Goal: Information Seeking & Learning: Learn about a topic

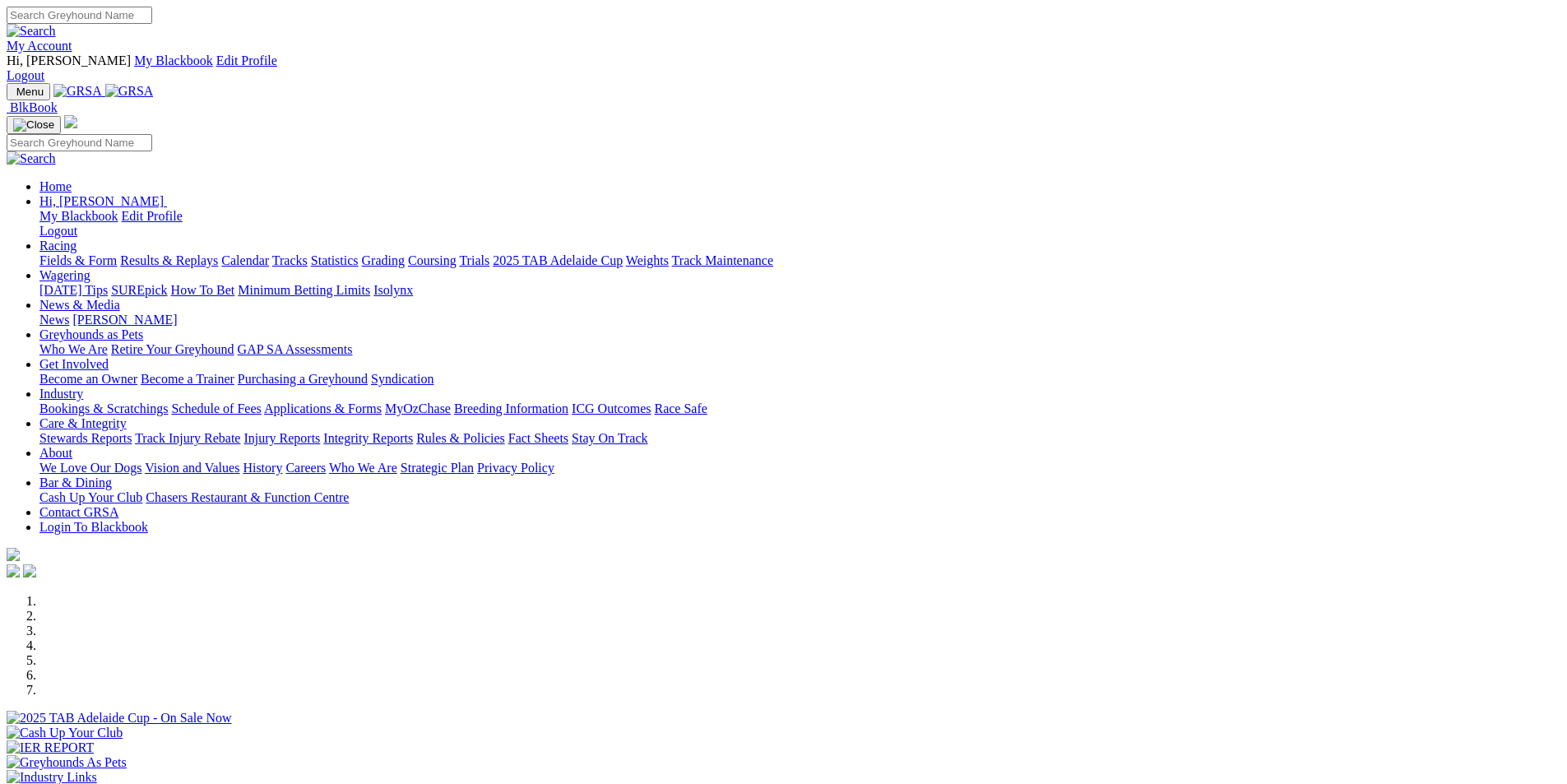
click at [218, 253] on link "Results & Replays" at bounding box center [168, 260] width 98 height 14
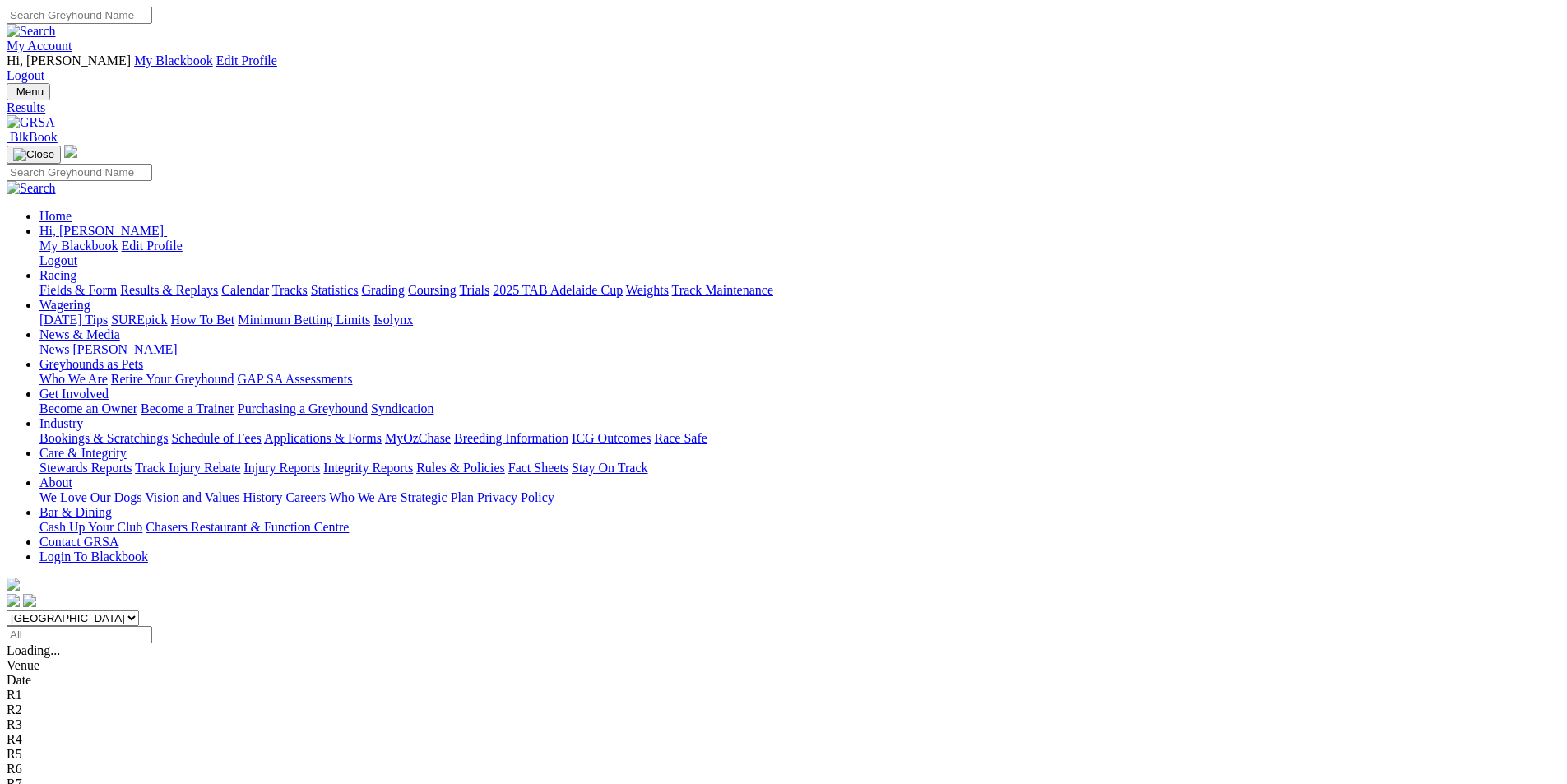
click at [62, 761] on span "8 5 7 2" at bounding box center [43, 768] width 37 height 14
click at [62, 747] on span "3 6 1 8" at bounding box center [43, 753] width 37 height 14
click at [62, 732] on span "8 7 5 2" at bounding box center [43, 739] width 37 height 14
click at [62, 717] on span "1 4 5 2" at bounding box center [43, 724] width 37 height 14
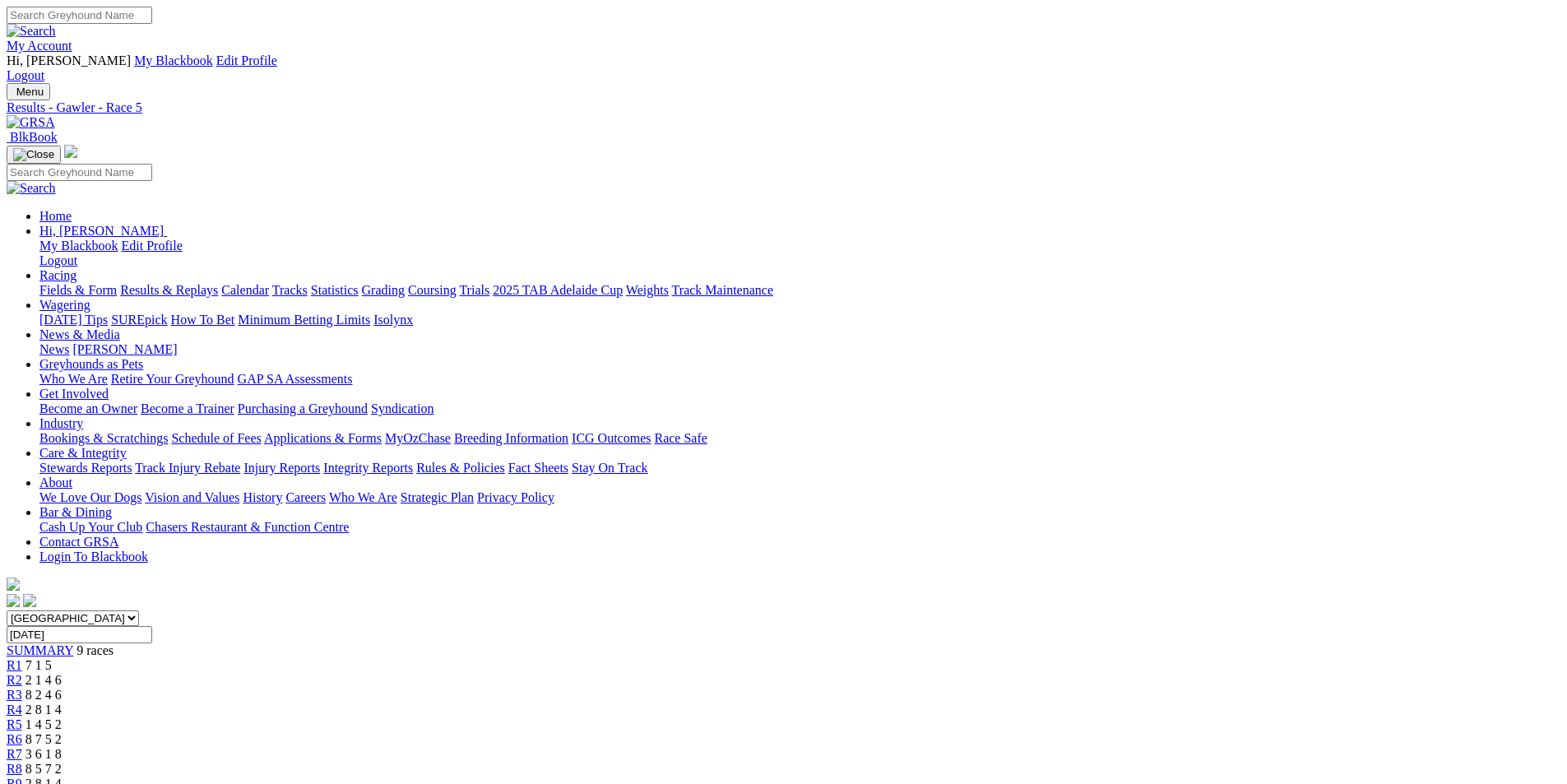
click at [62, 702] on span "2 8 1 4" at bounding box center [43, 709] width 37 height 14
click at [62, 687] on span "8 2 4 6" at bounding box center [43, 694] width 37 height 14
click at [62, 673] on span "2 1 4 6" at bounding box center [43, 680] width 37 height 14
click at [52, 657] on span "7 1 5" at bounding box center [38, 664] width 26 height 14
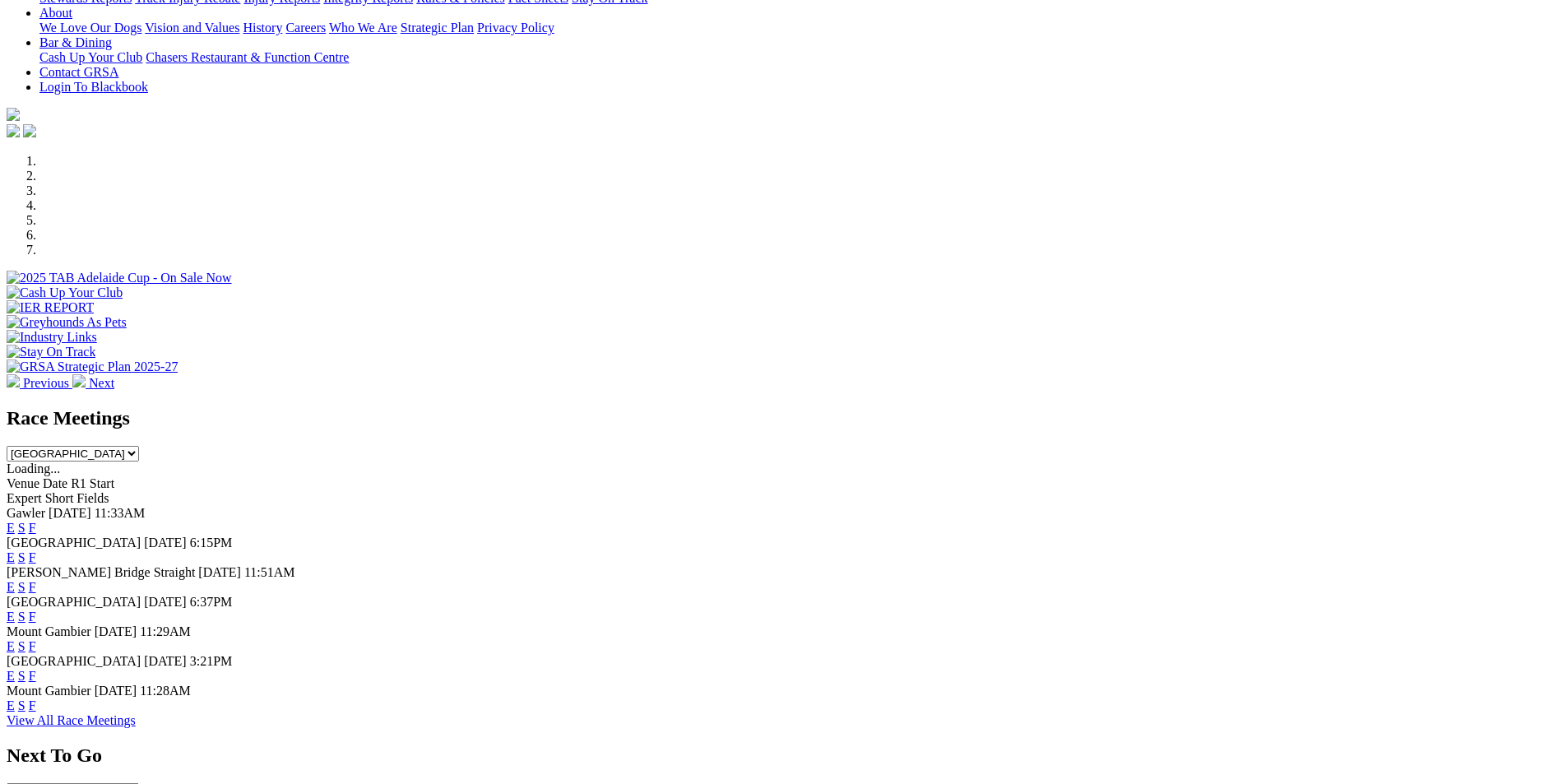
scroll to position [473, 0]
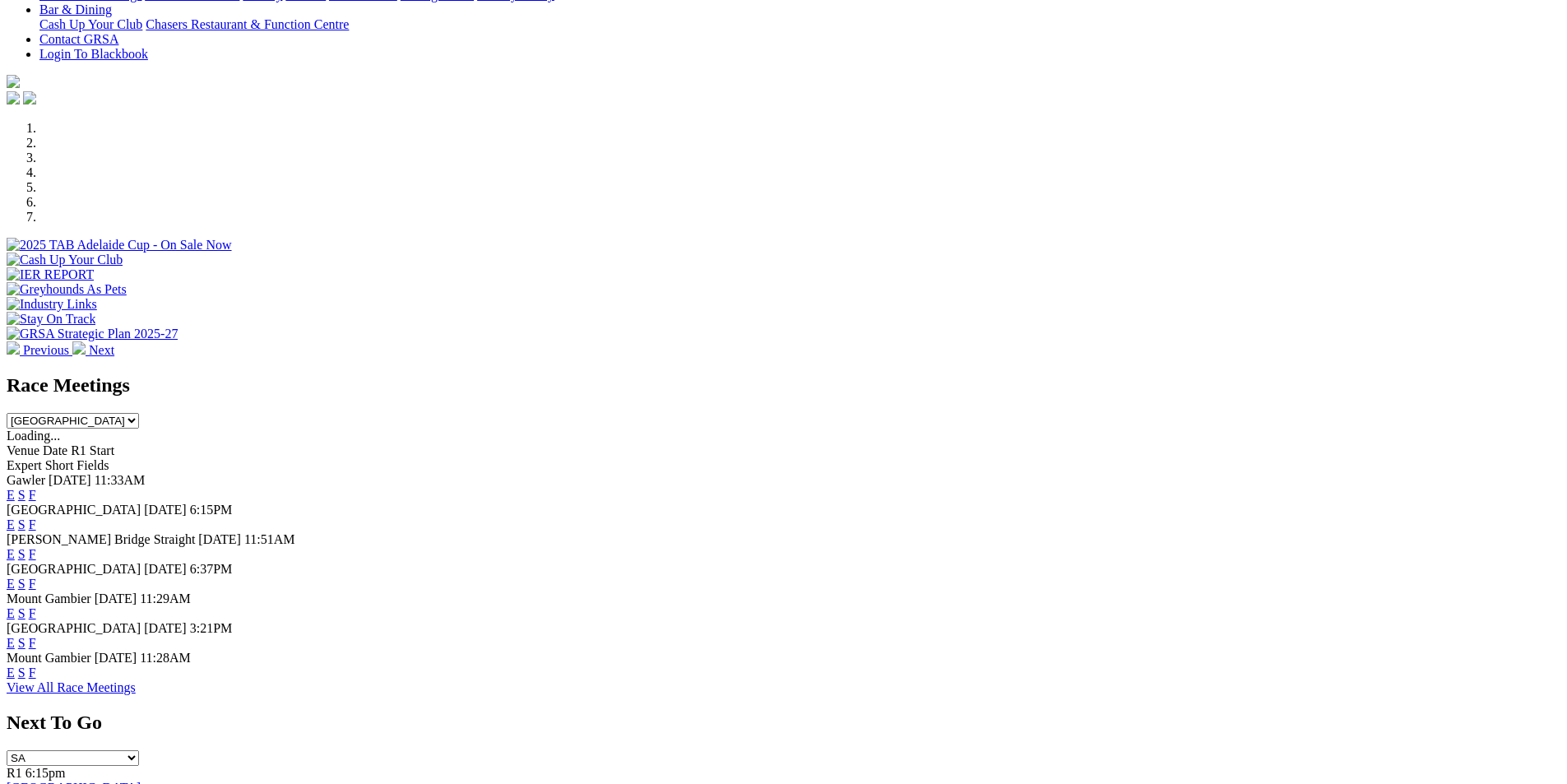
click at [37, 547] on link "F" at bounding box center [32, 554] width 8 height 14
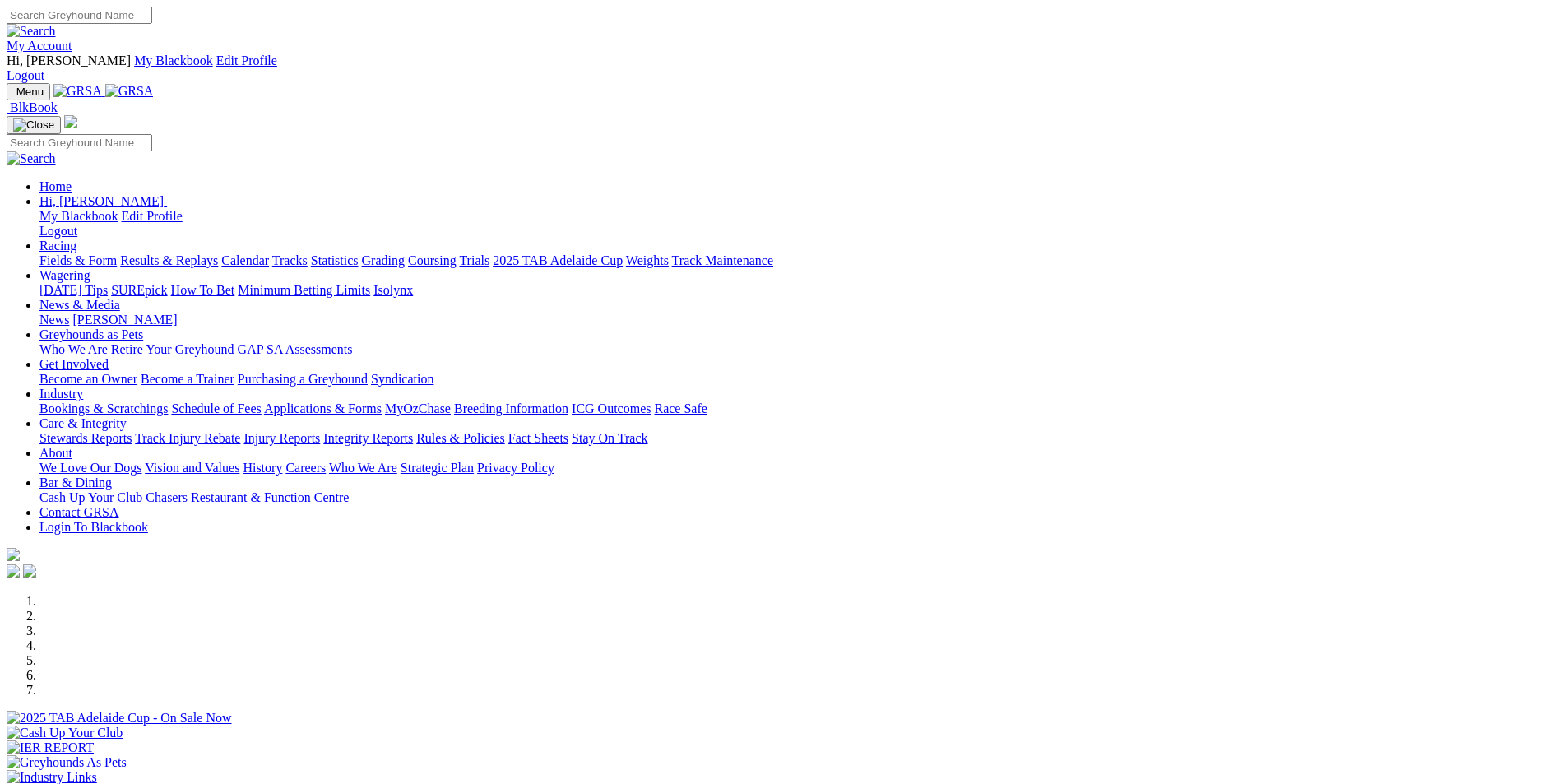
scroll to position [473, 0]
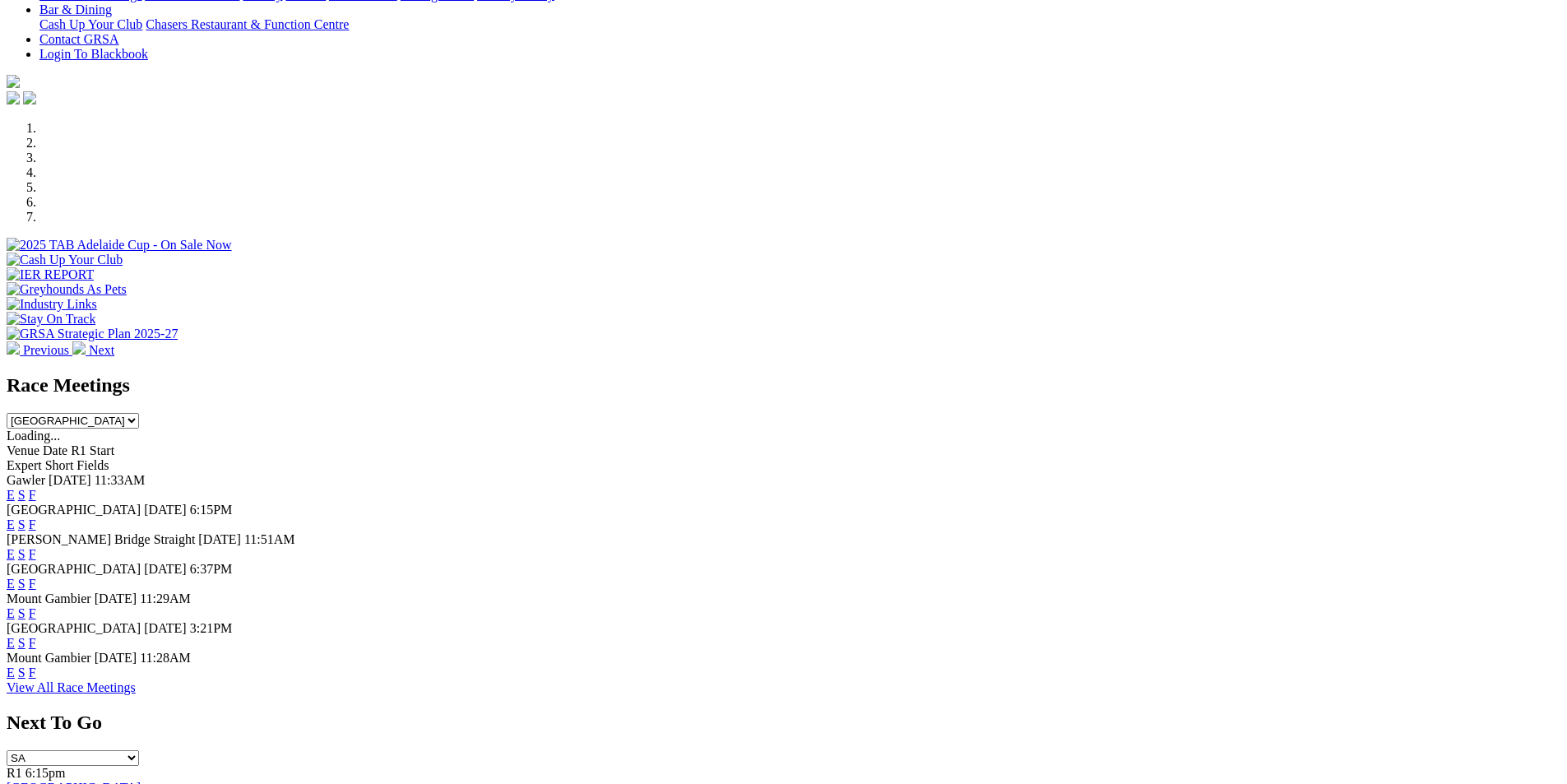
click at [14, 547] on link "E" at bounding box center [11, 554] width 8 height 14
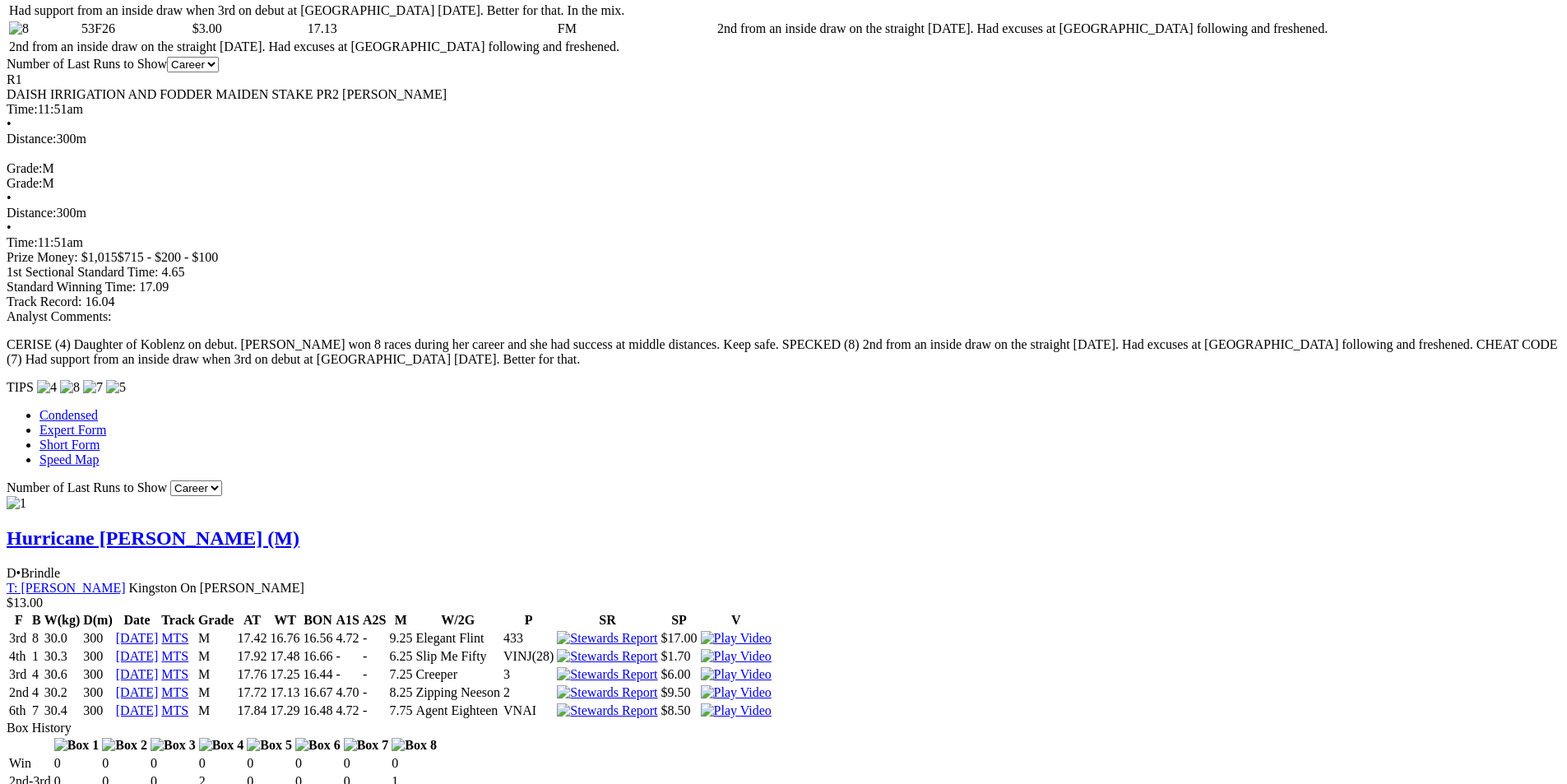
scroll to position [1127, 0]
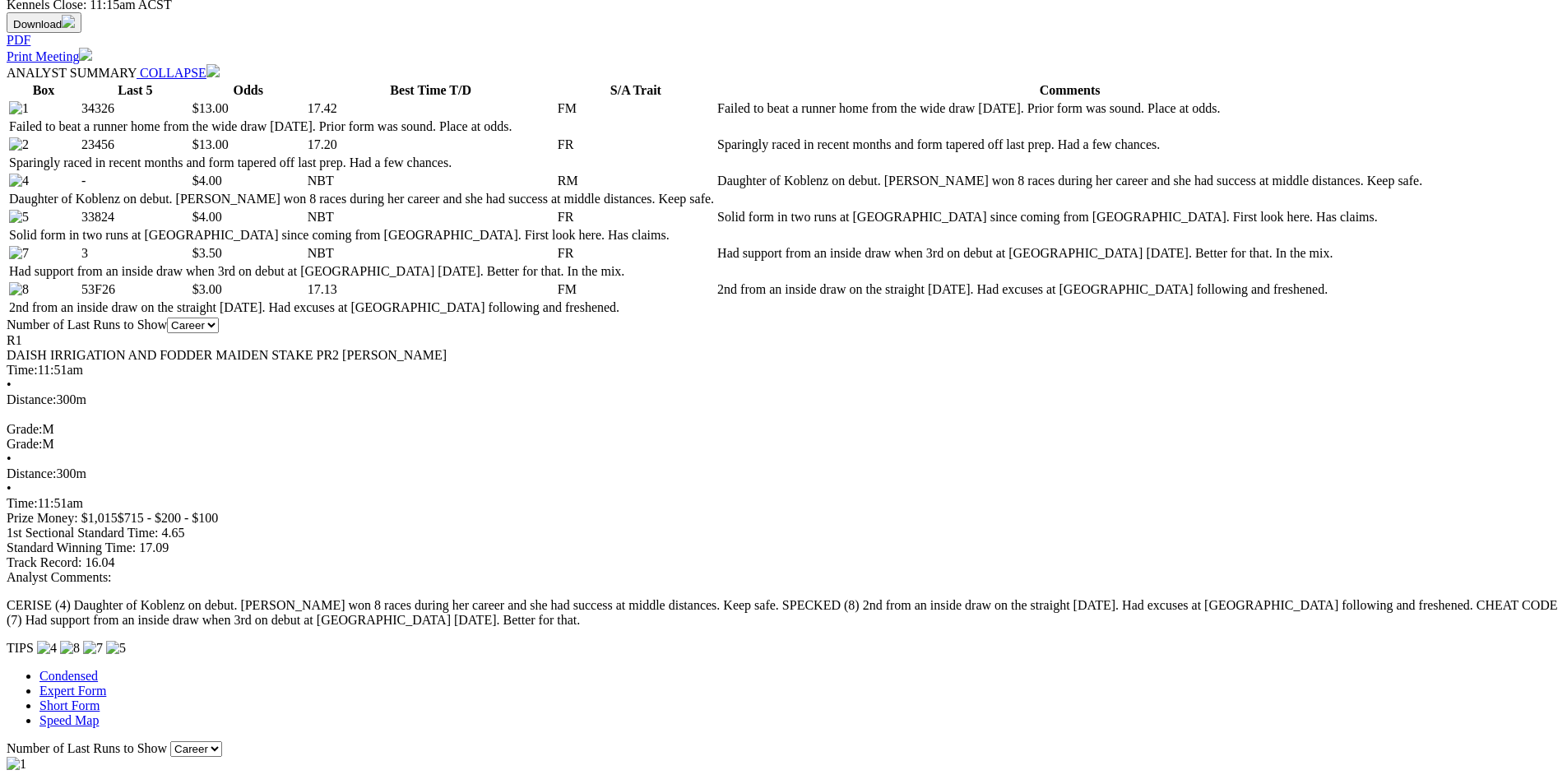
scroll to position [0, 0]
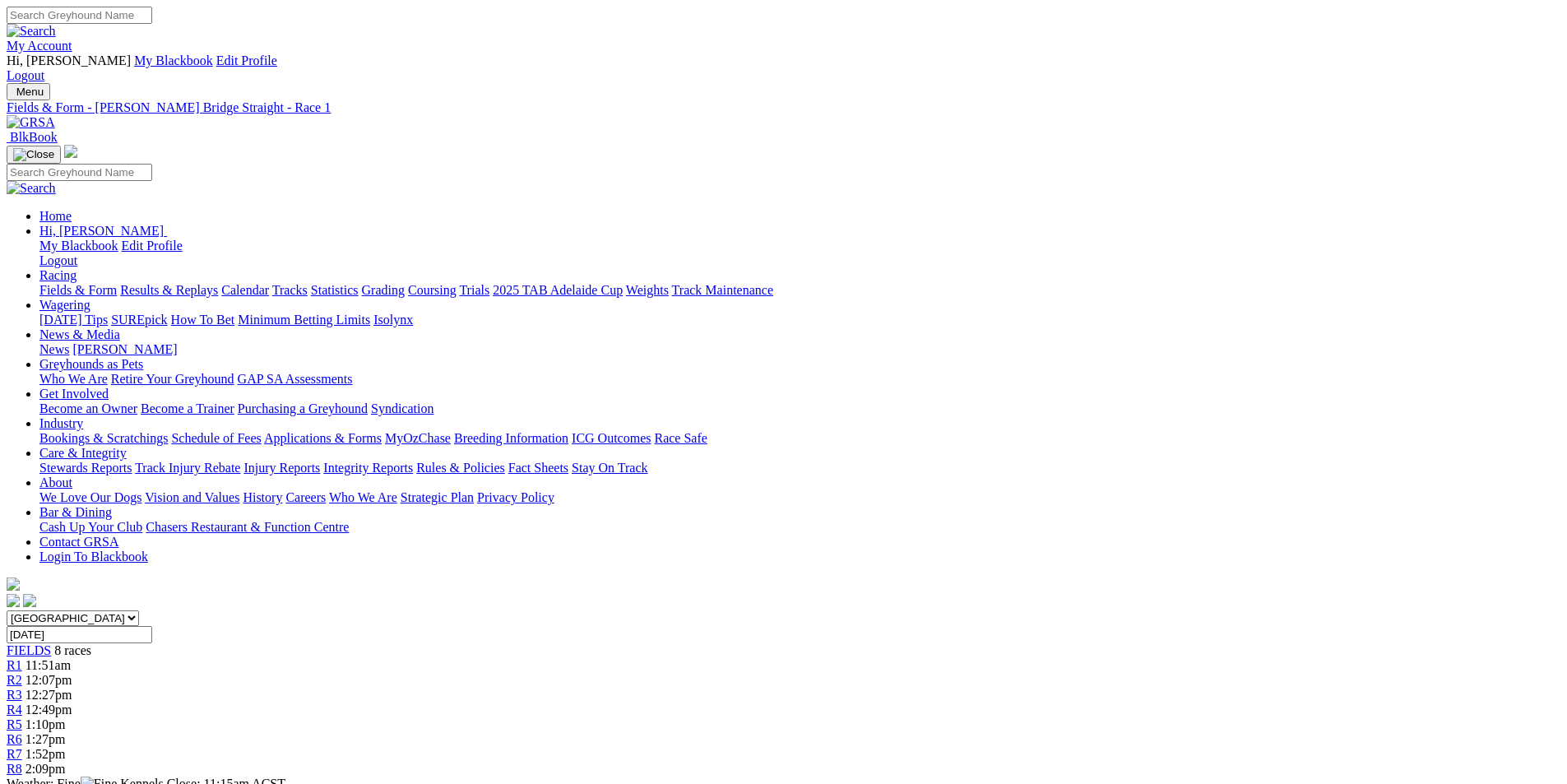
click at [65, 717] on span "1:10pm" at bounding box center [45, 724] width 40 height 14
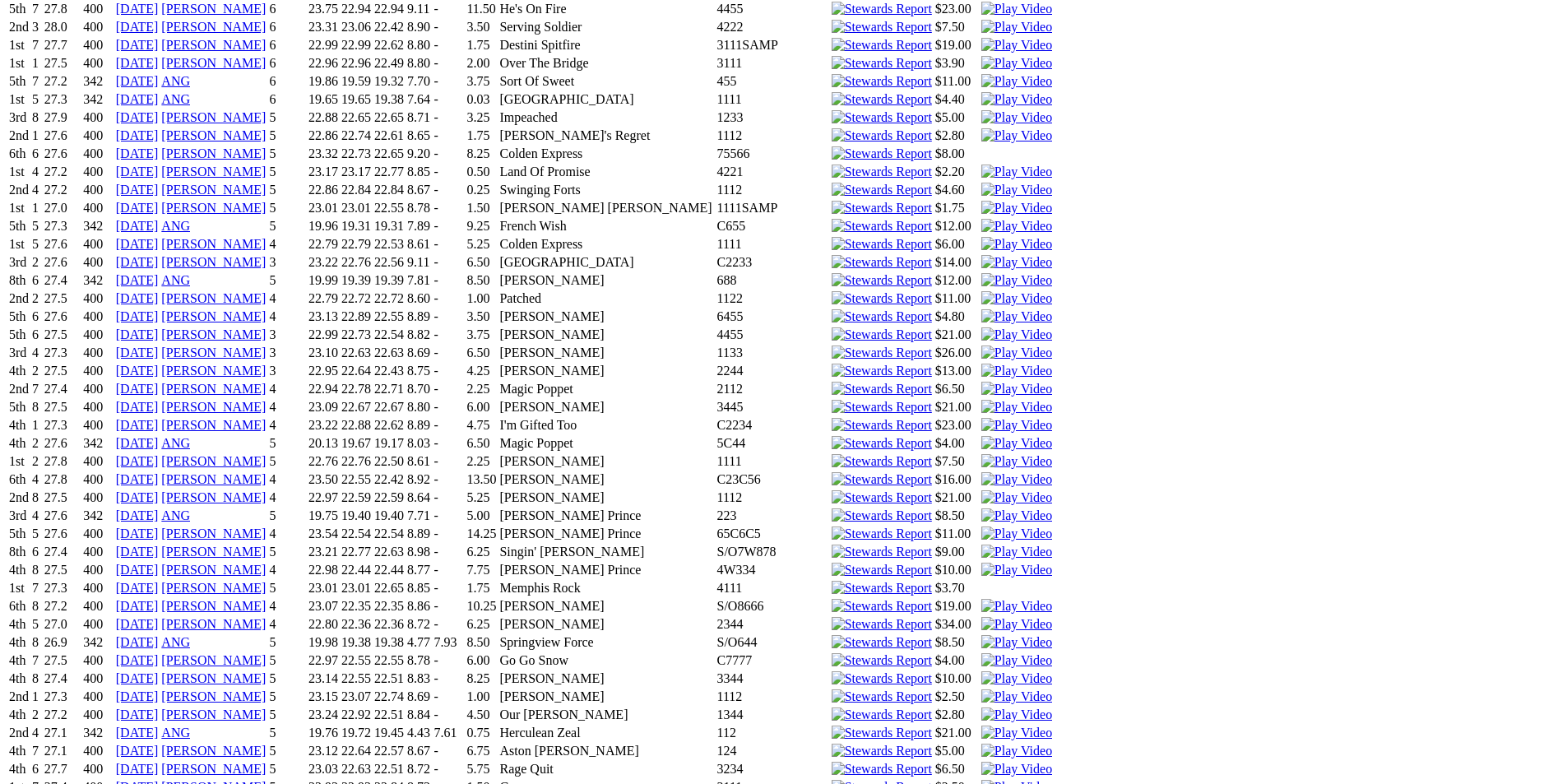
scroll to position [8689, 0]
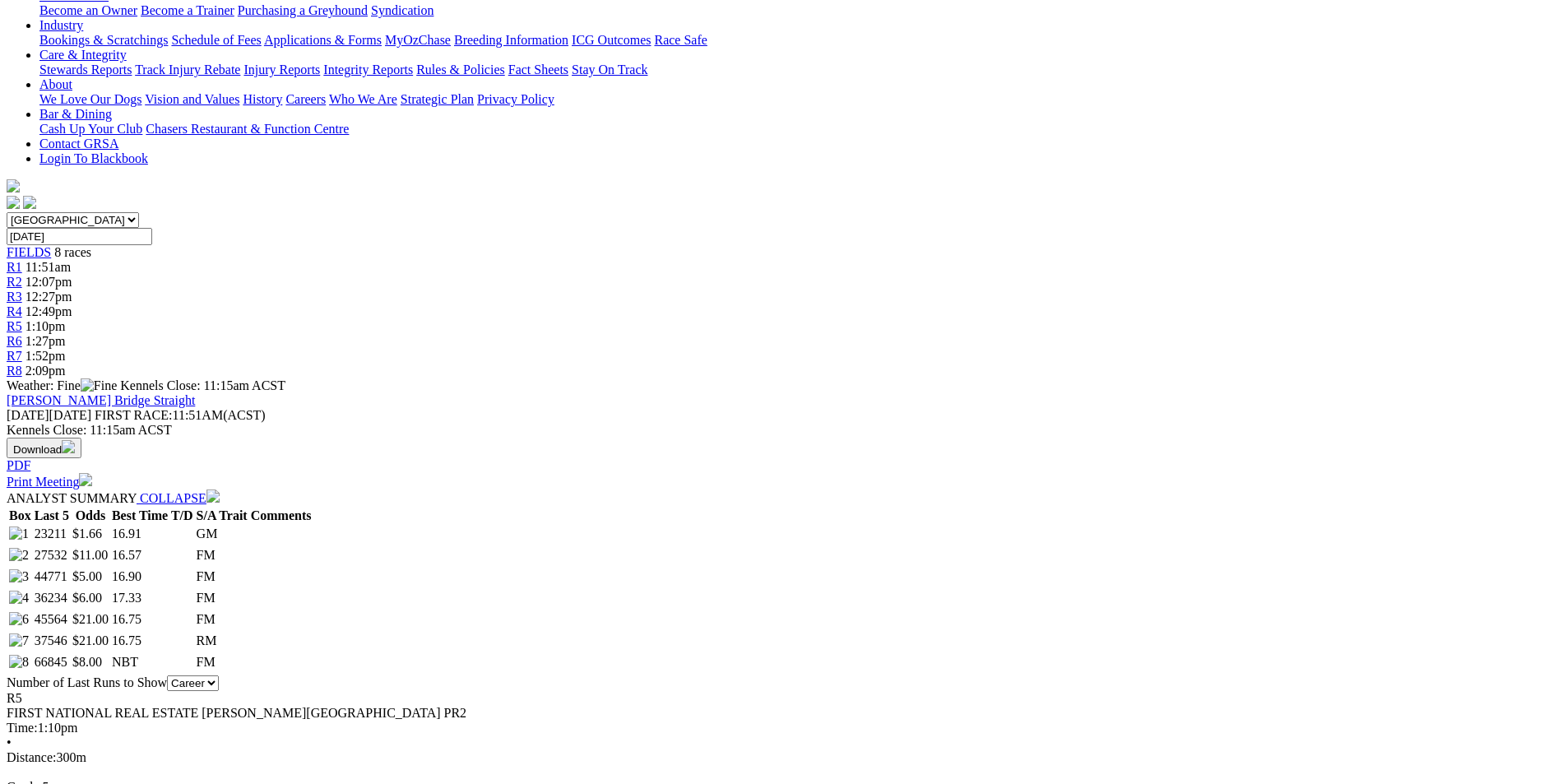
scroll to position [0, 0]
